Goal: Transaction & Acquisition: Purchase product/service

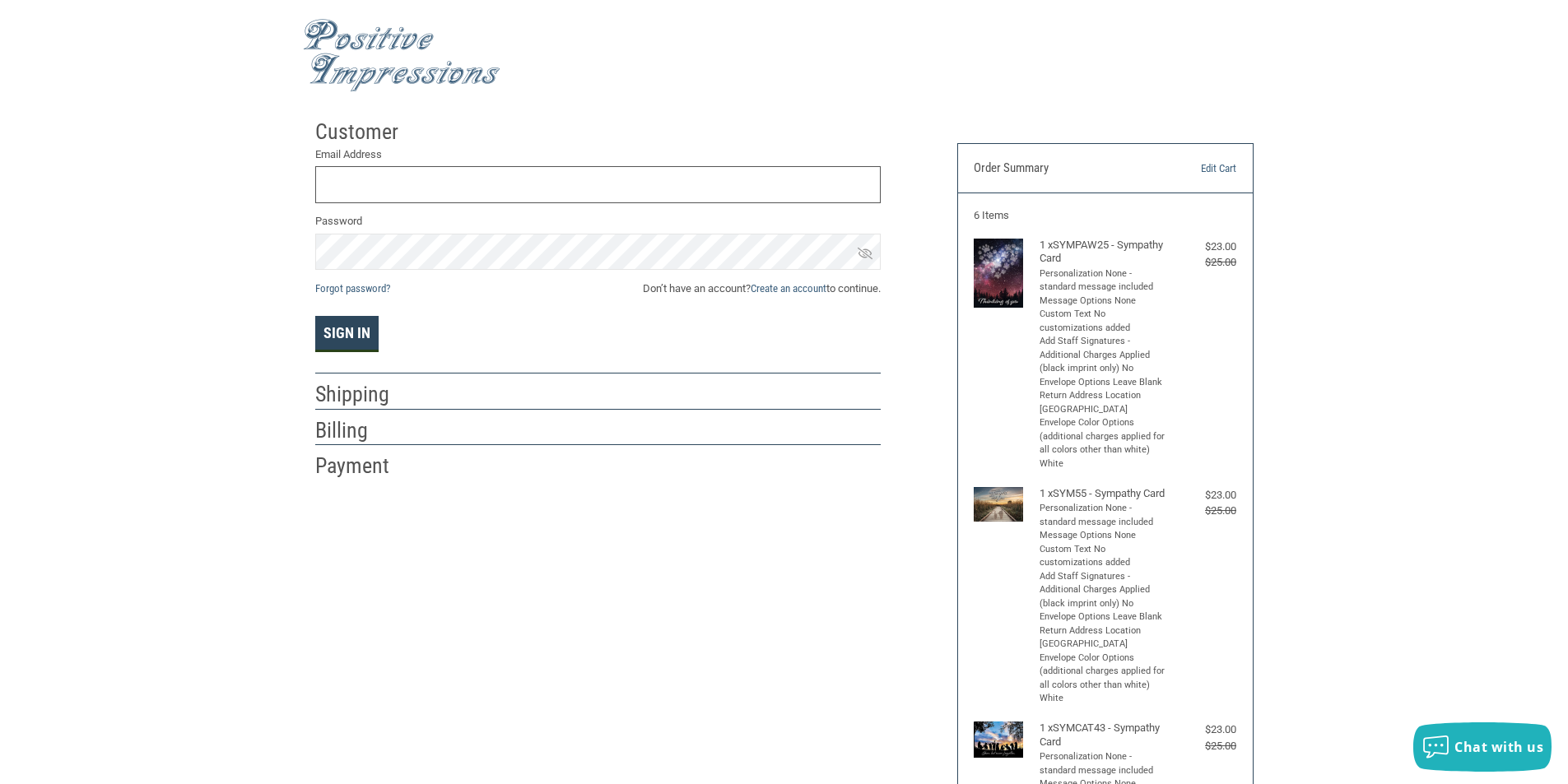
type input "MAIL@BRIGHTONANIMALHOSPITAL.COM"
click at [362, 324] on button "Sign In" at bounding box center [346, 333] width 64 height 36
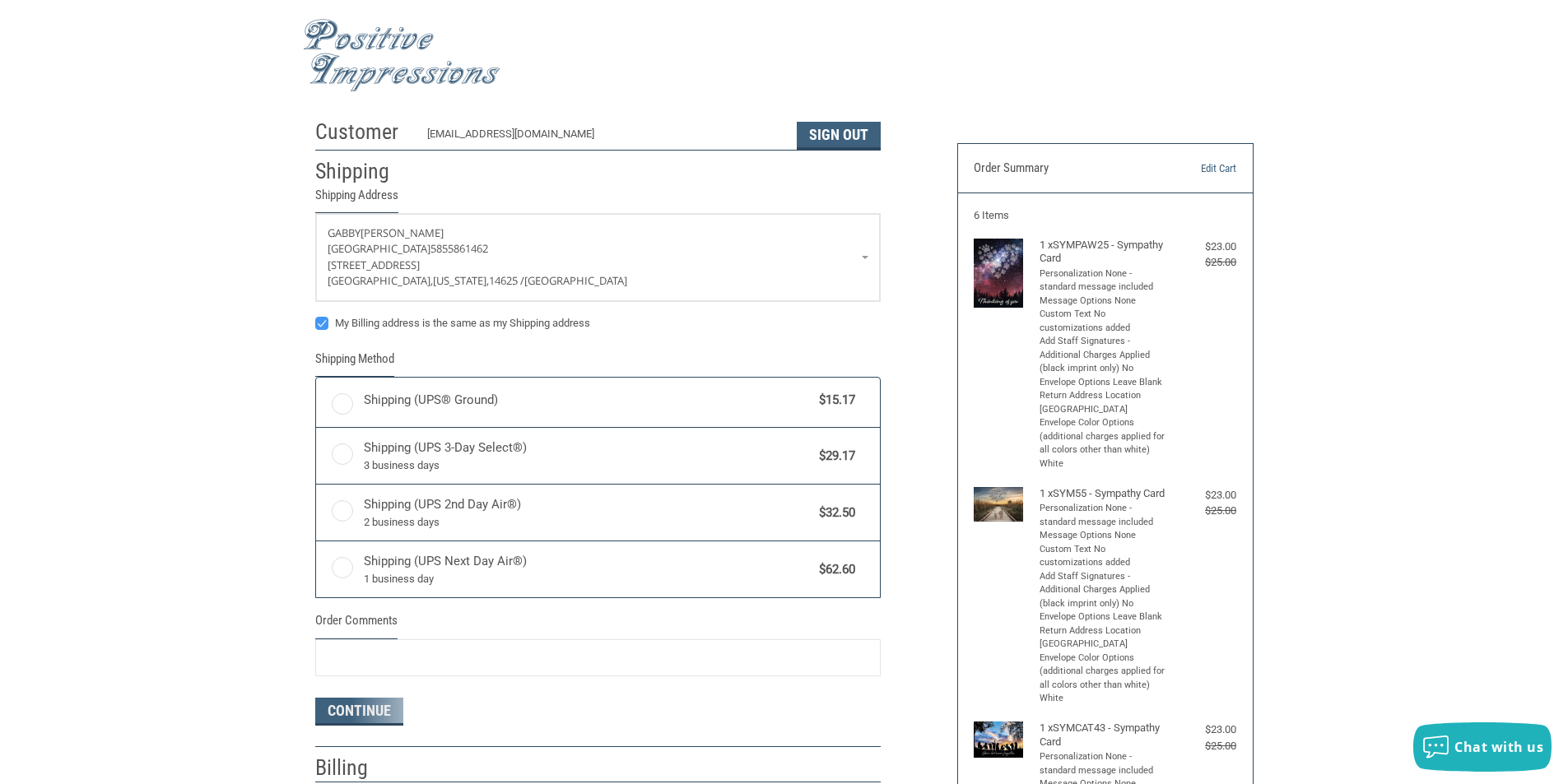
radio input "true"
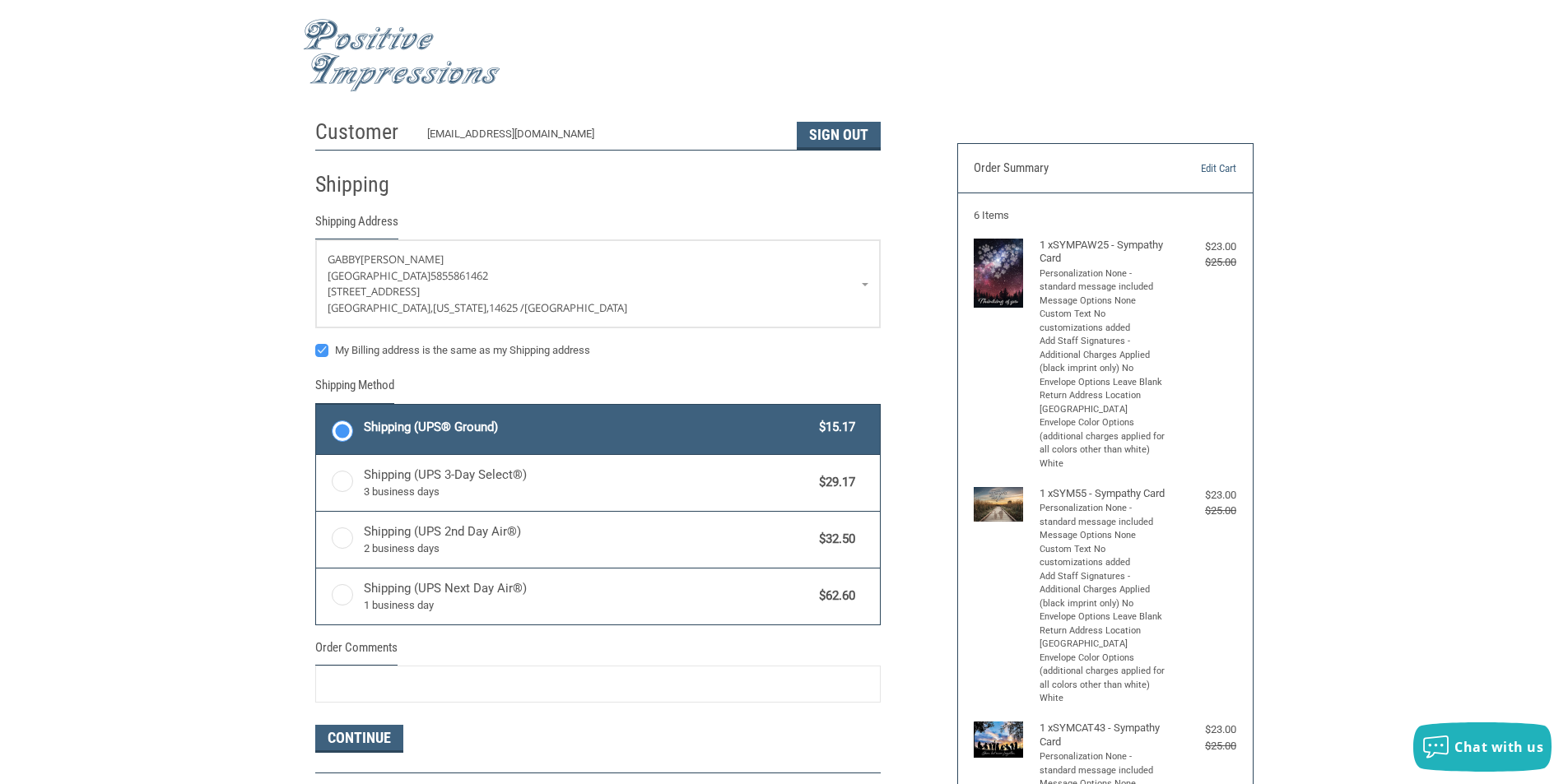
click at [495, 423] on span "Shipping (UPS® Ground)" at bounding box center [587, 426] width 447 height 19
click at [317, 407] on input "Shipping (UPS® Ground) $15.17" at bounding box center [316, 407] width 1 height 1
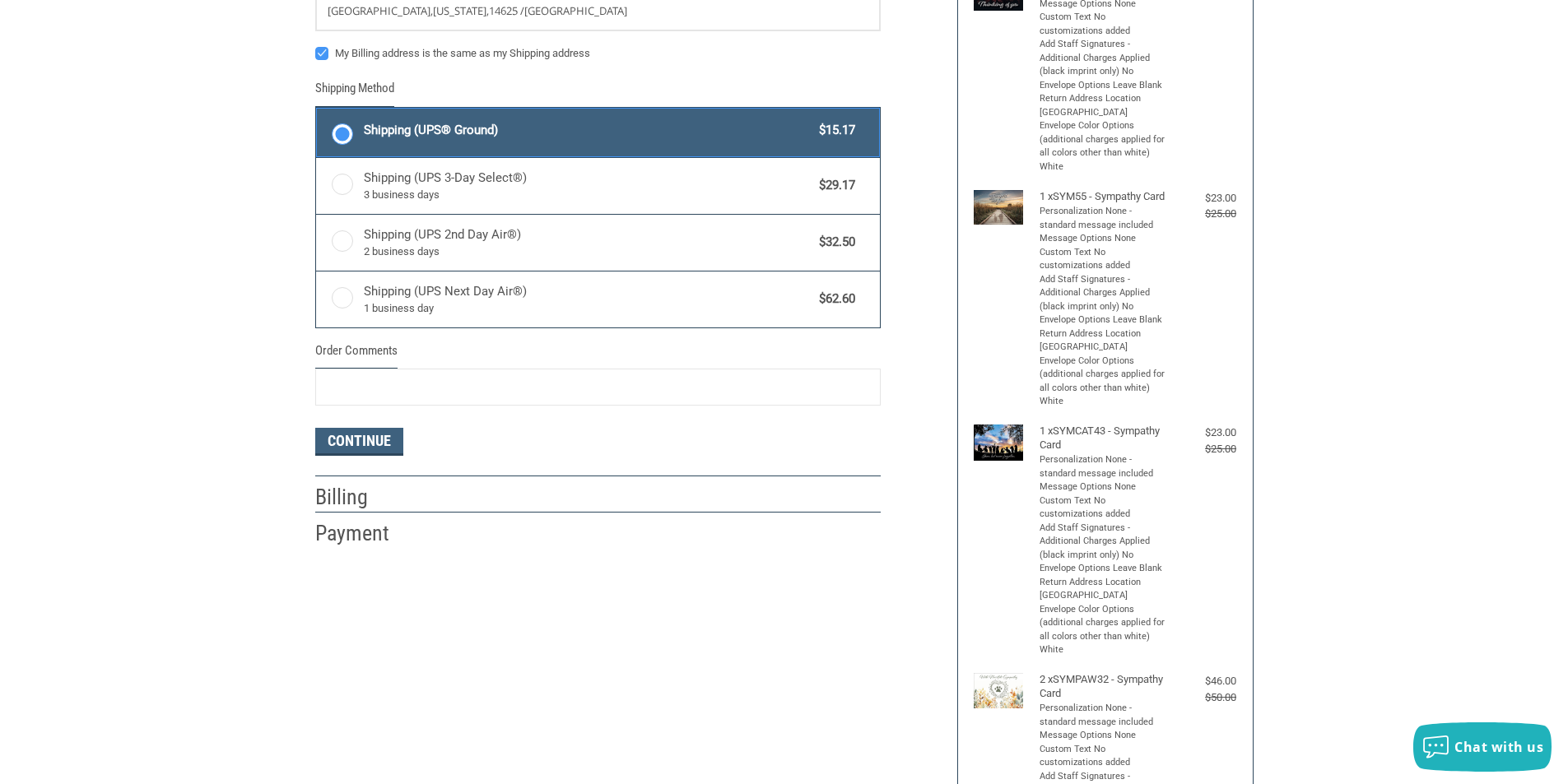
scroll to position [329, 0]
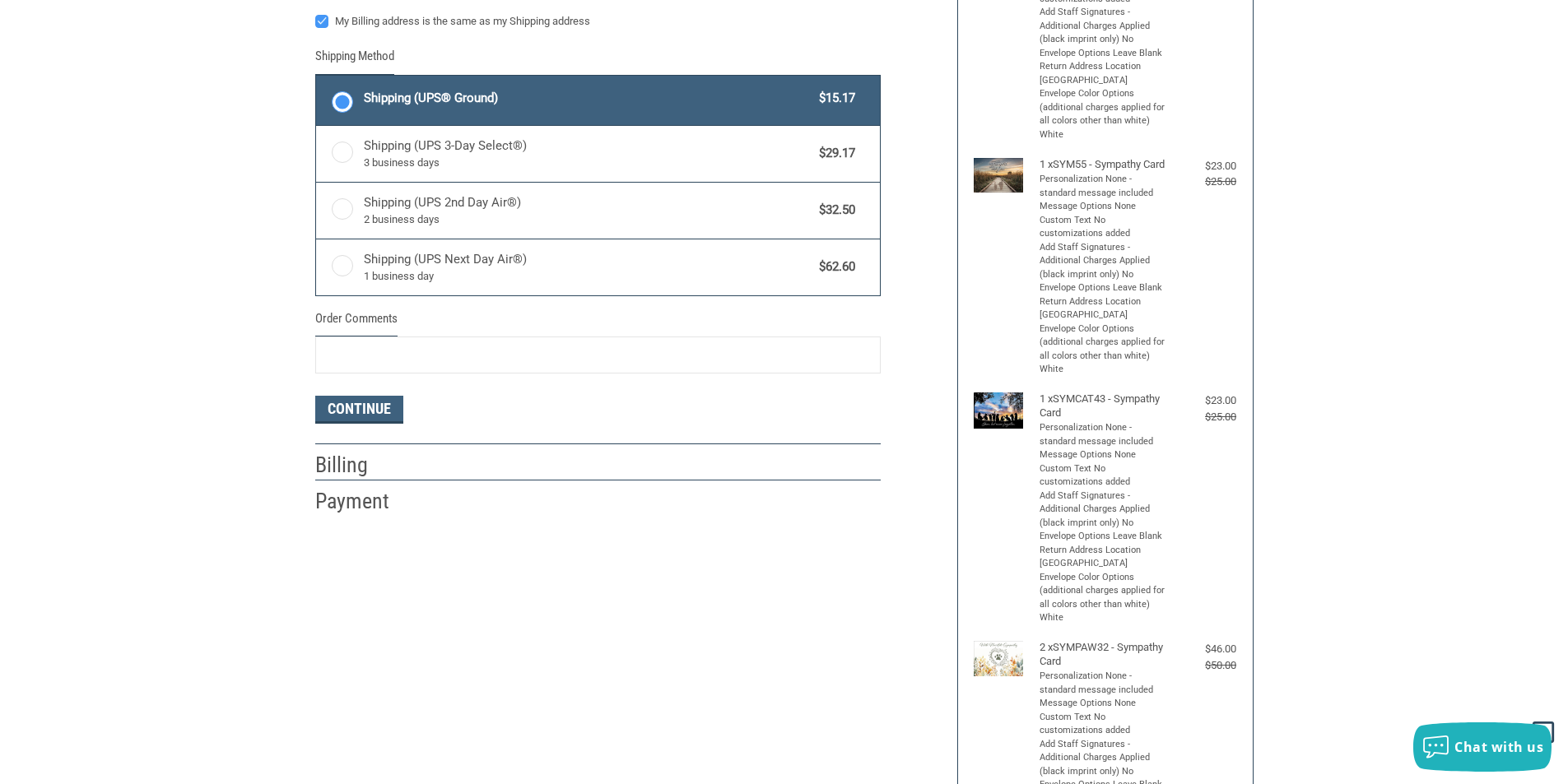
click at [999, 427] on img at bounding box center [998, 410] width 49 height 35
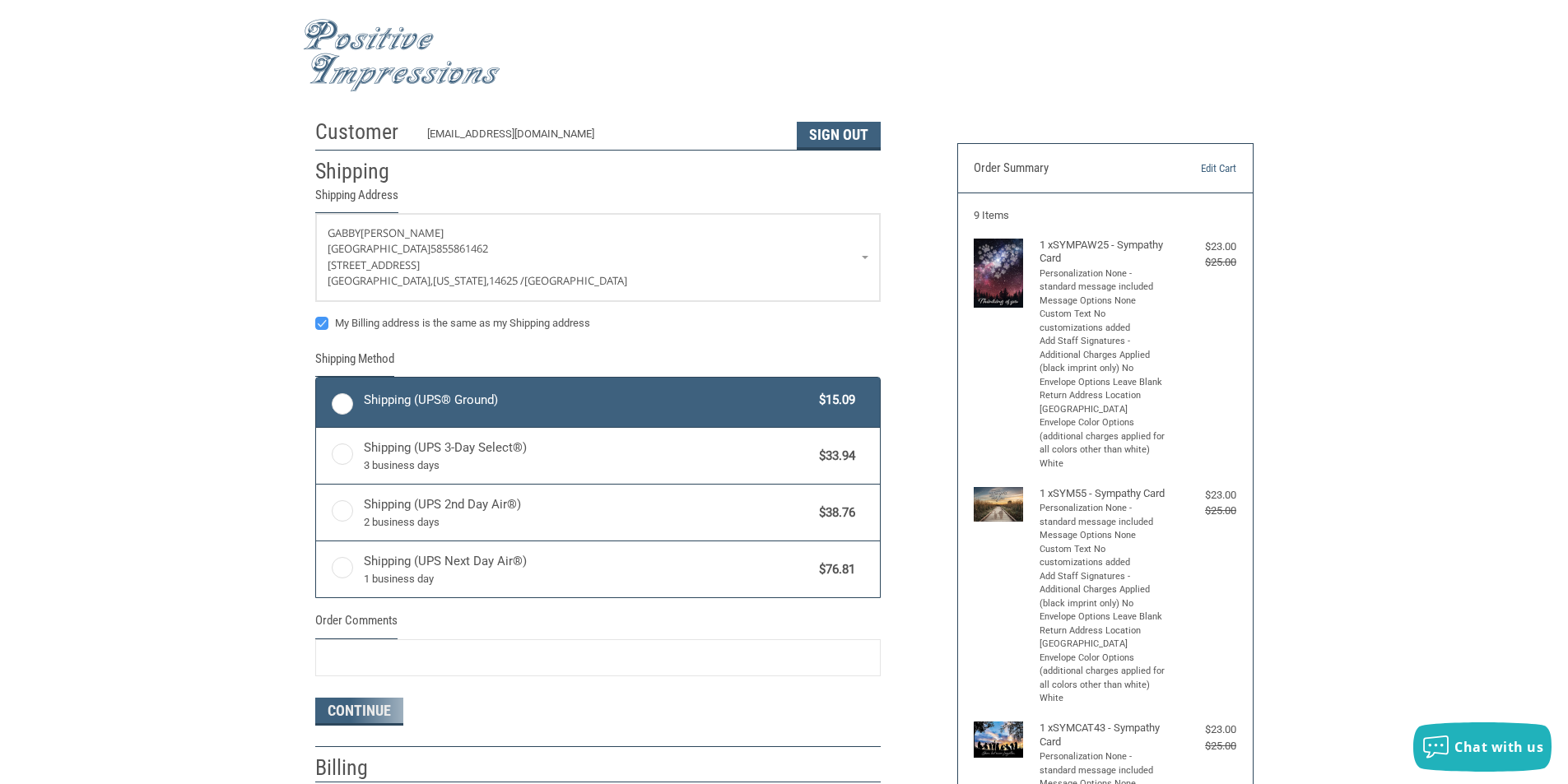
radio input "true"
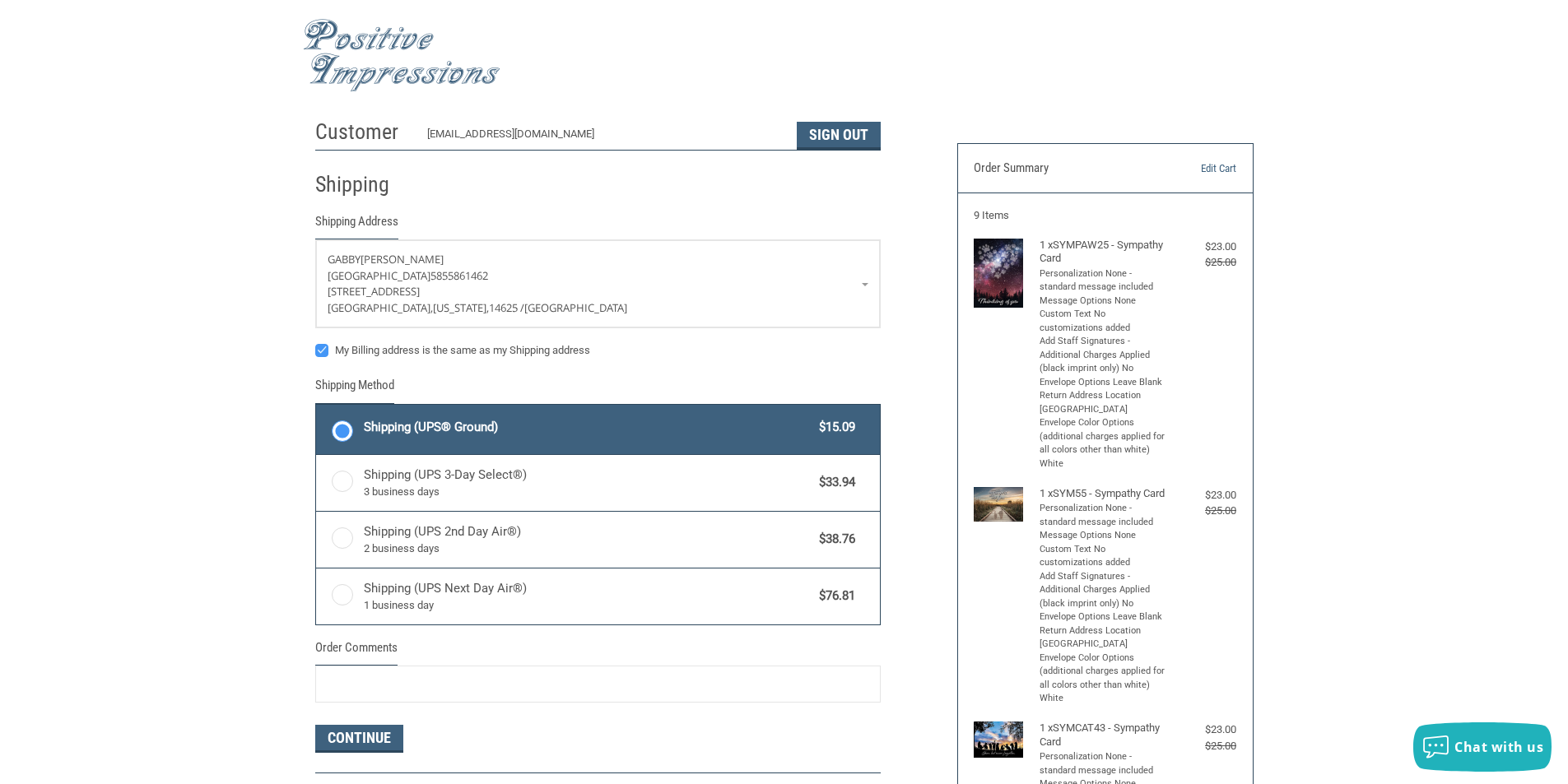
click at [533, 413] on label "Shipping (UPS® Ground) $15.09" at bounding box center [597, 429] width 564 height 49
click at [317, 407] on input "Shipping (UPS® Ground) $15.09" at bounding box center [316, 407] width 1 height 1
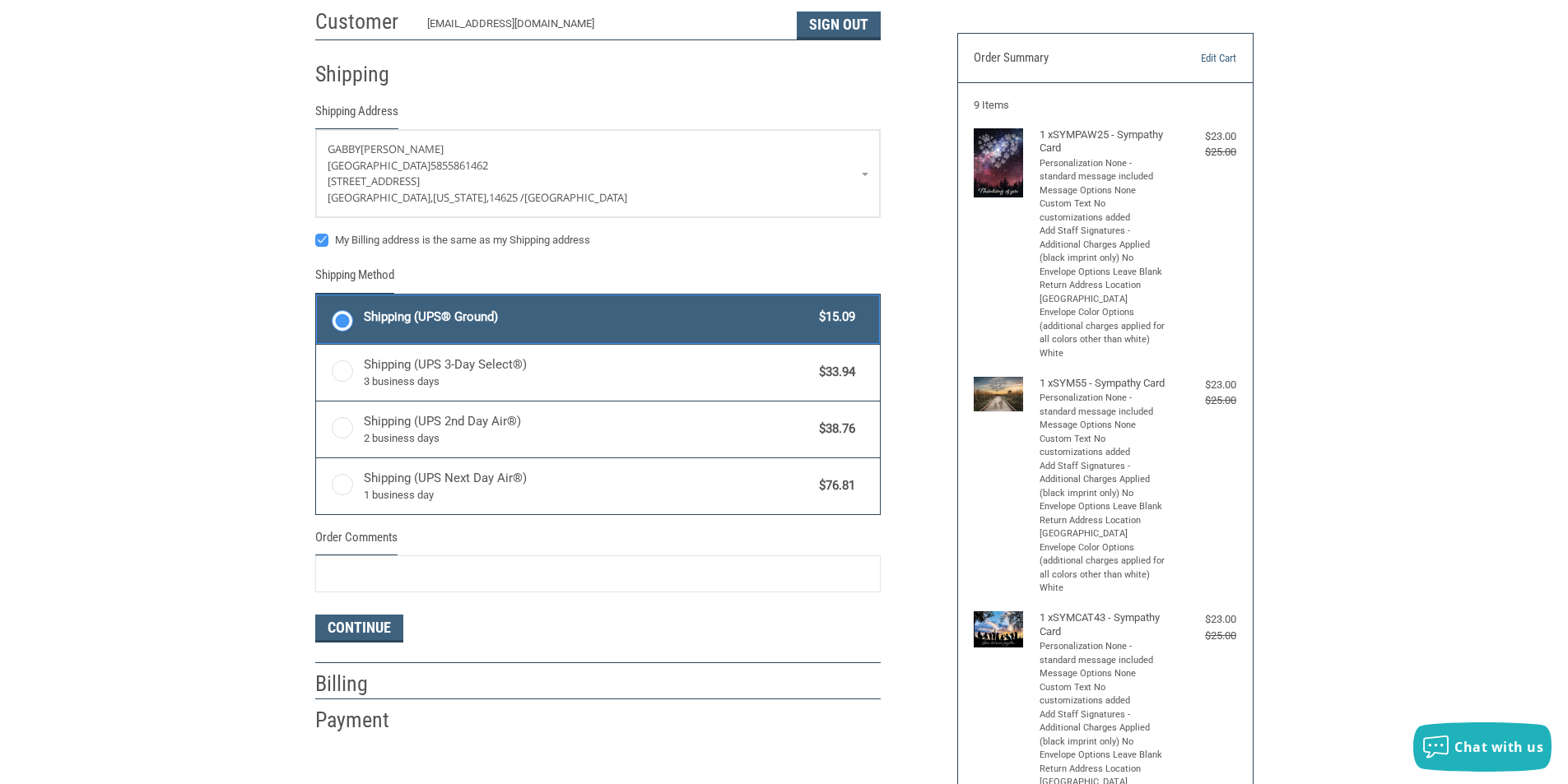
scroll to position [247, 0]
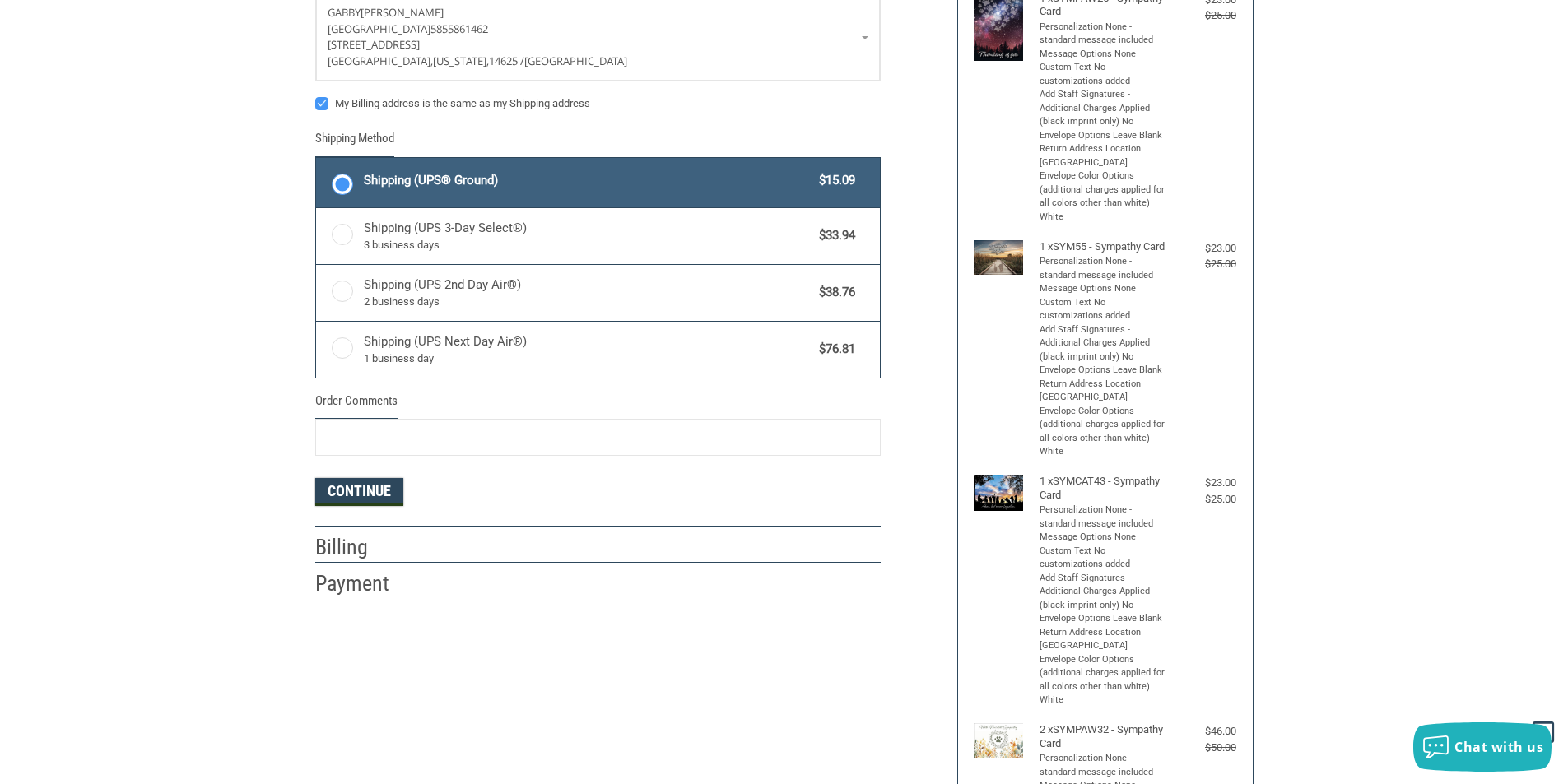
click at [320, 493] on button "Continue" at bounding box center [359, 492] width 88 height 28
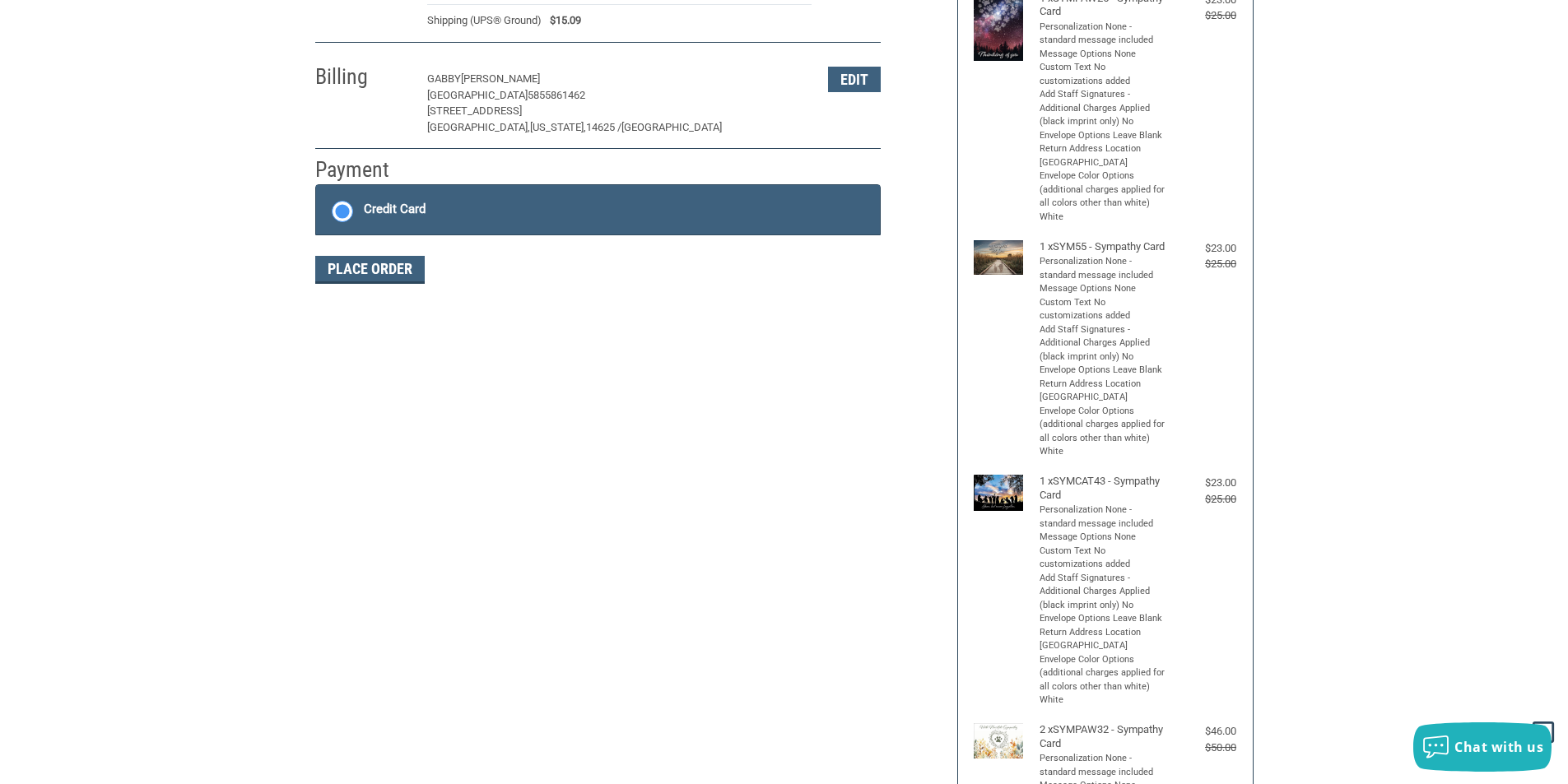
scroll to position [240, 0]
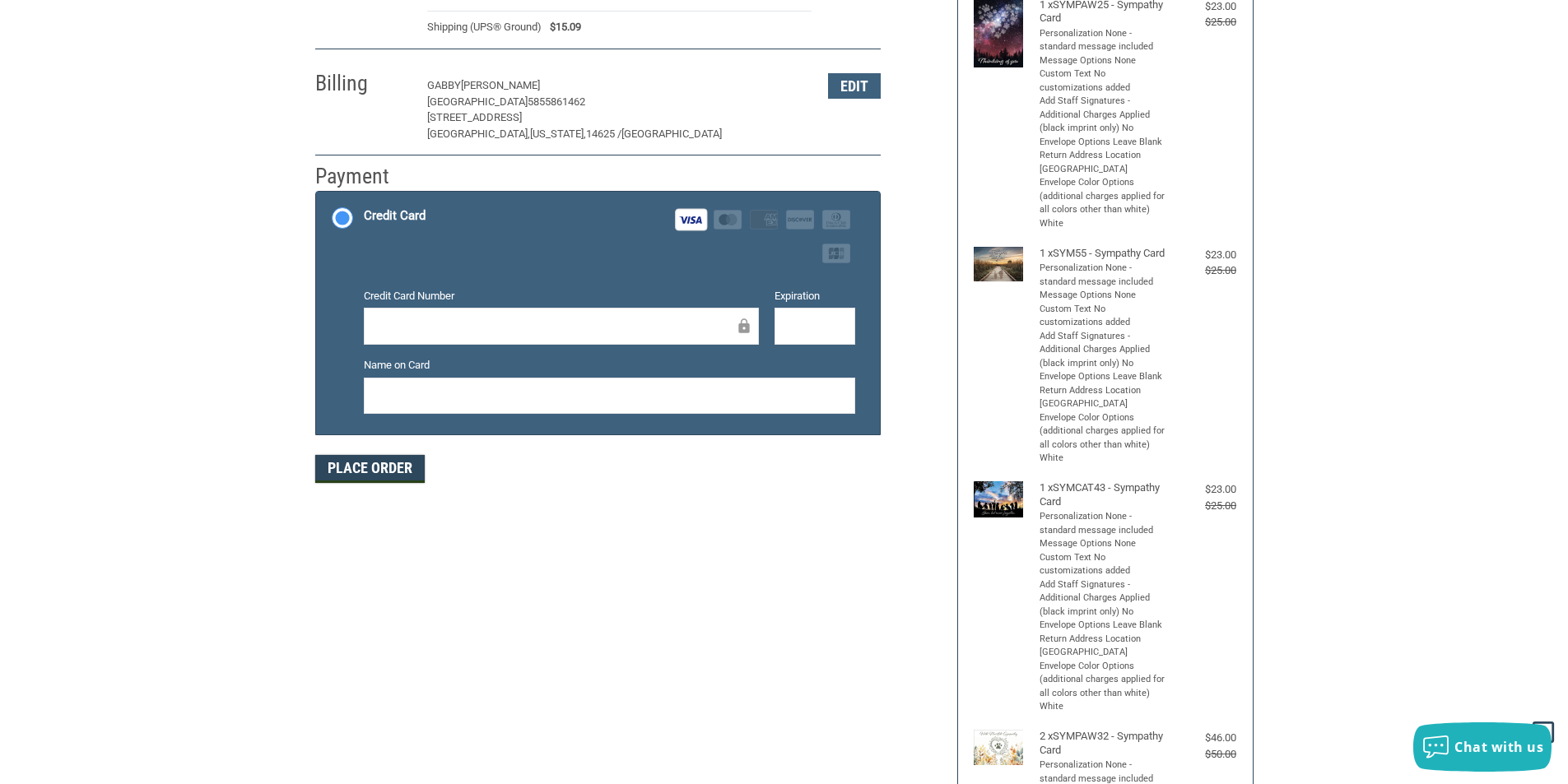
click at [344, 480] on button "Place Order" at bounding box center [370, 468] width 110 height 28
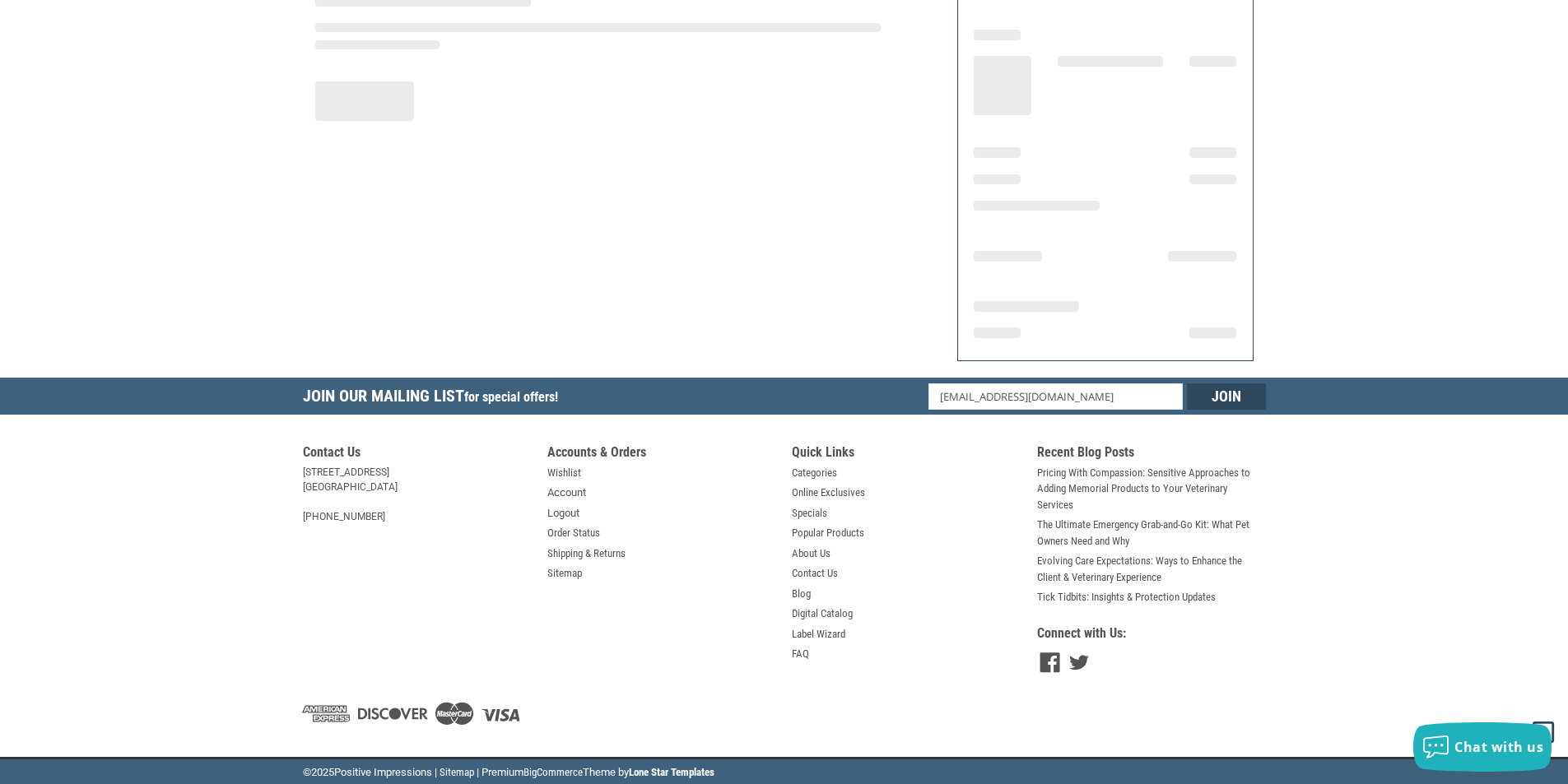
scroll to position [163, 0]
